Goal: Transaction & Acquisition: Purchase product/service

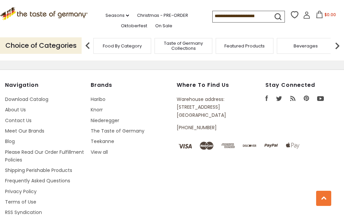
scroll to position [1176, 0]
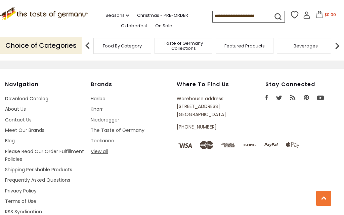
click at [99, 148] on link "View all" at bounding box center [99, 151] width 17 height 7
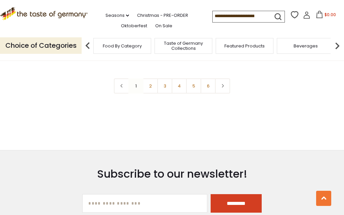
scroll to position [1086, 0]
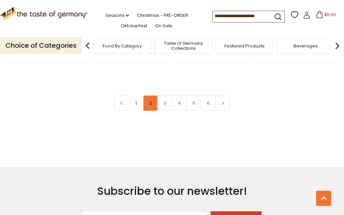
click at [145, 104] on link "2" at bounding box center [150, 102] width 15 height 15
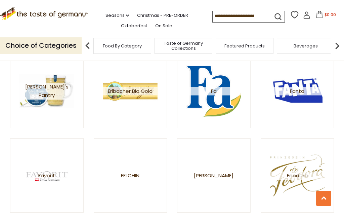
scroll to position [604, 0]
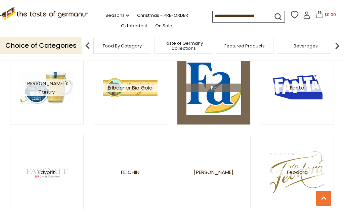
click at [214, 89] on span "Fa" at bounding box center [213, 88] width 54 height 8
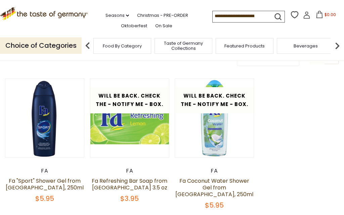
scroll to position [38, 0]
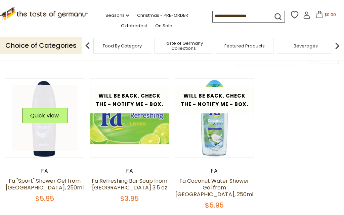
click at [49, 139] on link at bounding box center [45, 118] width 66 height 66
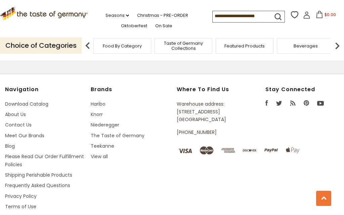
scroll to position [891, 0]
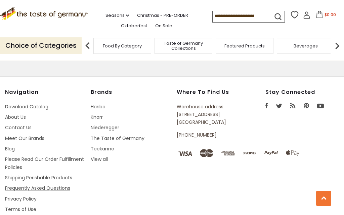
click at [38, 184] on link "Frequently Asked Questions" at bounding box center [37, 187] width 65 height 7
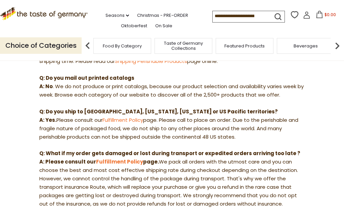
scroll to position [210, 0]
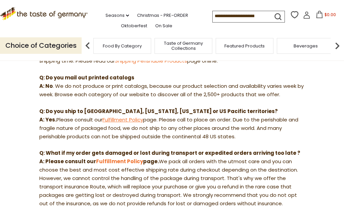
click at [123, 116] on link "Fulfillment Policy" at bounding box center [122, 119] width 41 height 7
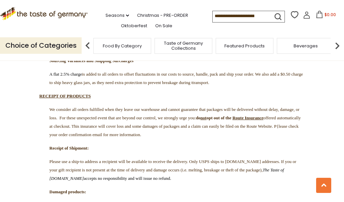
scroll to position [1513, 0]
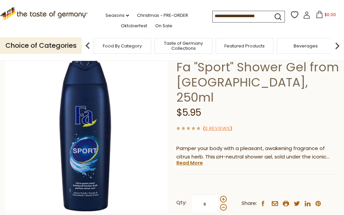
scroll to position [44, 0]
click at [223, 196] on span at bounding box center [223, 199] width 7 height 7
click at [219, 195] on input "*" at bounding box center [205, 204] width 28 height 18
click at [223, 196] on span at bounding box center [223, 199] width 7 height 7
click at [219, 195] on input "*" at bounding box center [205, 204] width 28 height 18
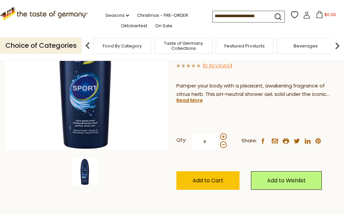
scroll to position [107, 0]
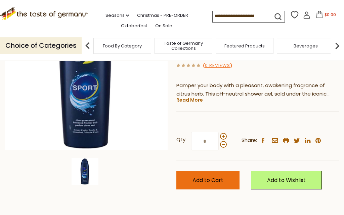
click at [204, 176] on span "Add to Cart" at bounding box center [207, 180] width 31 height 8
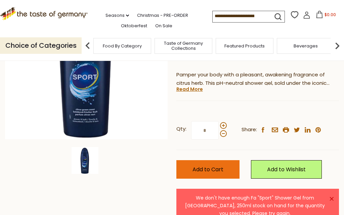
scroll to position [119, 0]
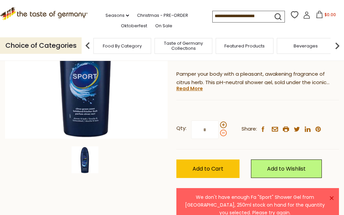
click at [222, 129] on span at bounding box center [223, 132] width 7 height 7
click at [219, 120] on input "*" at bounding box center [205, 129] width 28 height 18
click at [233, 130] on div "Qty: * Share: facebook email printer twitter linkedin pinterest" at bounding box center [257, 129] width 163 height 39
click at [223, 129] on span at bounding box center [223, 132] width 7 height 7
click at [219, 120] on input "*" at bounding box center [205, 129] width 28 height 18
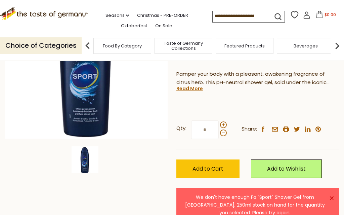
click at [169, 133] on div "Home Food By Category Health & Wellness Body Care Fa "Sport" Shower Gel from Ge…" at bounding box center [172, 90] width 344 height 273
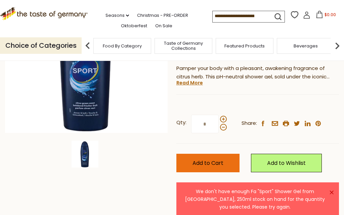
scroll to position [123, 0]
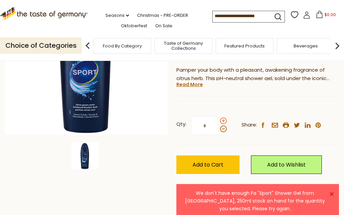
click at [223, 117] on span at bounding box center [223, 120] width 7 height 7
click at [219, 116] on input "*" at bounding box center [205, 125] width 28 height 18
type input "*"
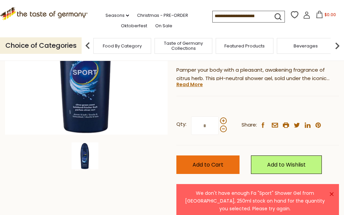
click at [207, 161] on span "Add to Cart" at bounding box center [207, 165] width 31 height 8
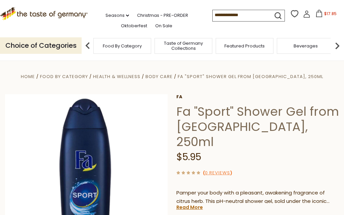
scroll to position [0, 0]
click at [315, 13] on icon at bounding box center [318, 13] width 7 height 7
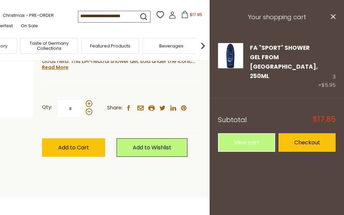
scroll to position [135, 0]
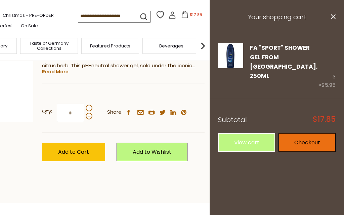
click at [300, 133] on link "Checkout" at bounding box center [306, 142] width 57 height 18
